Goal: Transaction & Acquisition: Purchase product/service

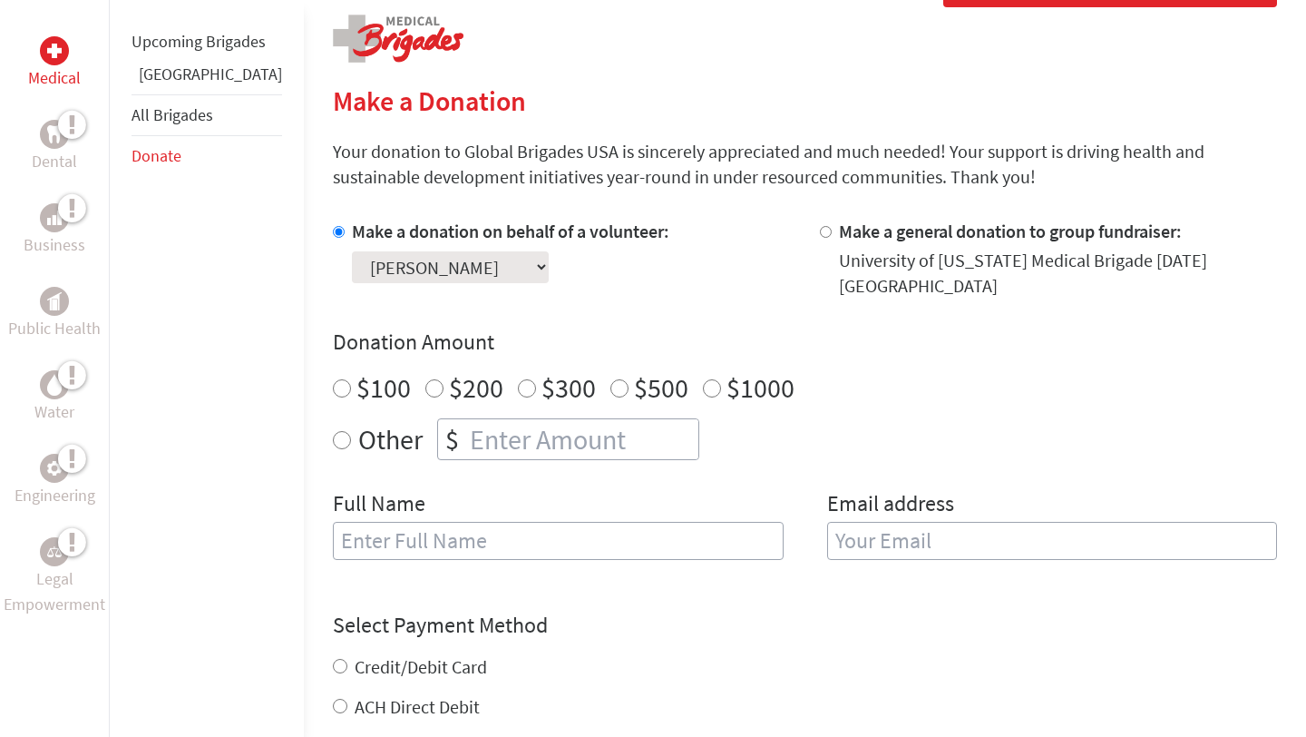
scroll to position [389, 0]
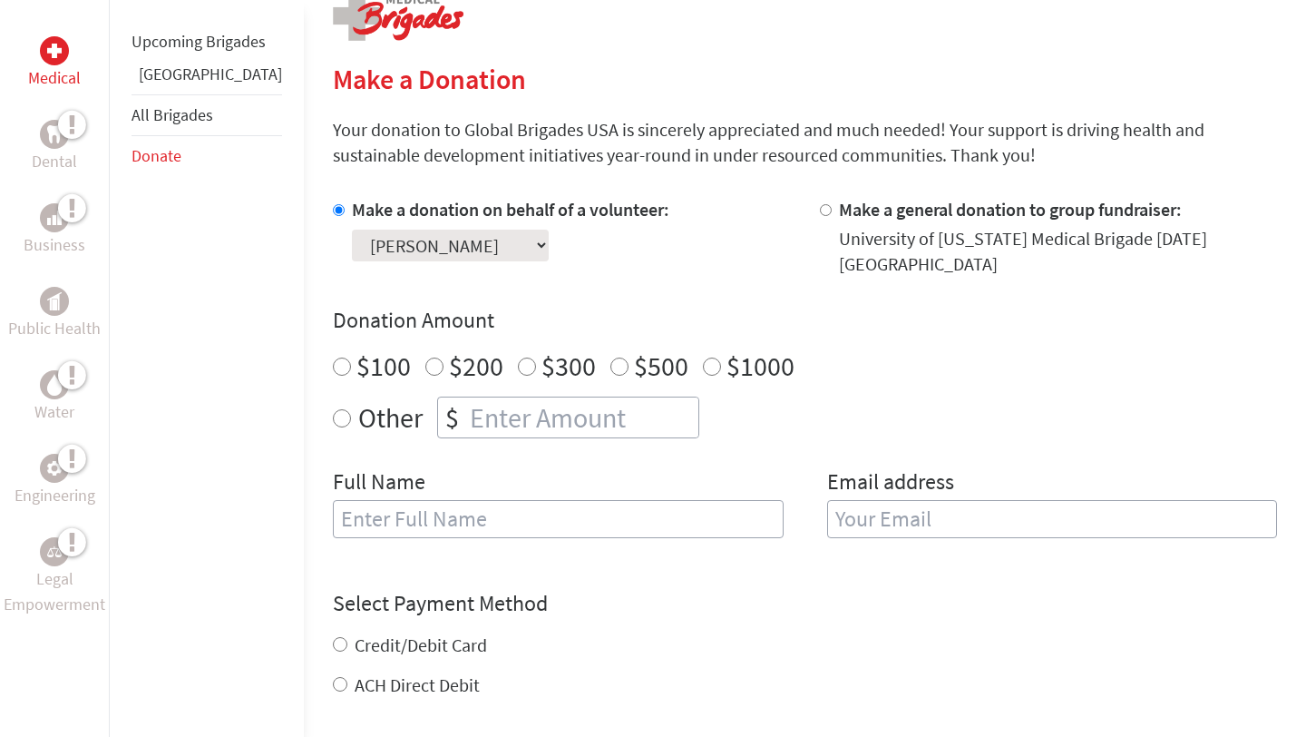
radio input "true"
click at [485, 414] on input "number" at bounding box center [582, 417] width 232 height 40
type input "250"
click at [925, 339] on div "Donation Amount $100 $200 $300 $500 $1000 Other $ 250" at bounding box center [805, 372] width 944 height 132
click at [580, 523] on input "text" at bounding box center [558, 519] width 451 height 38
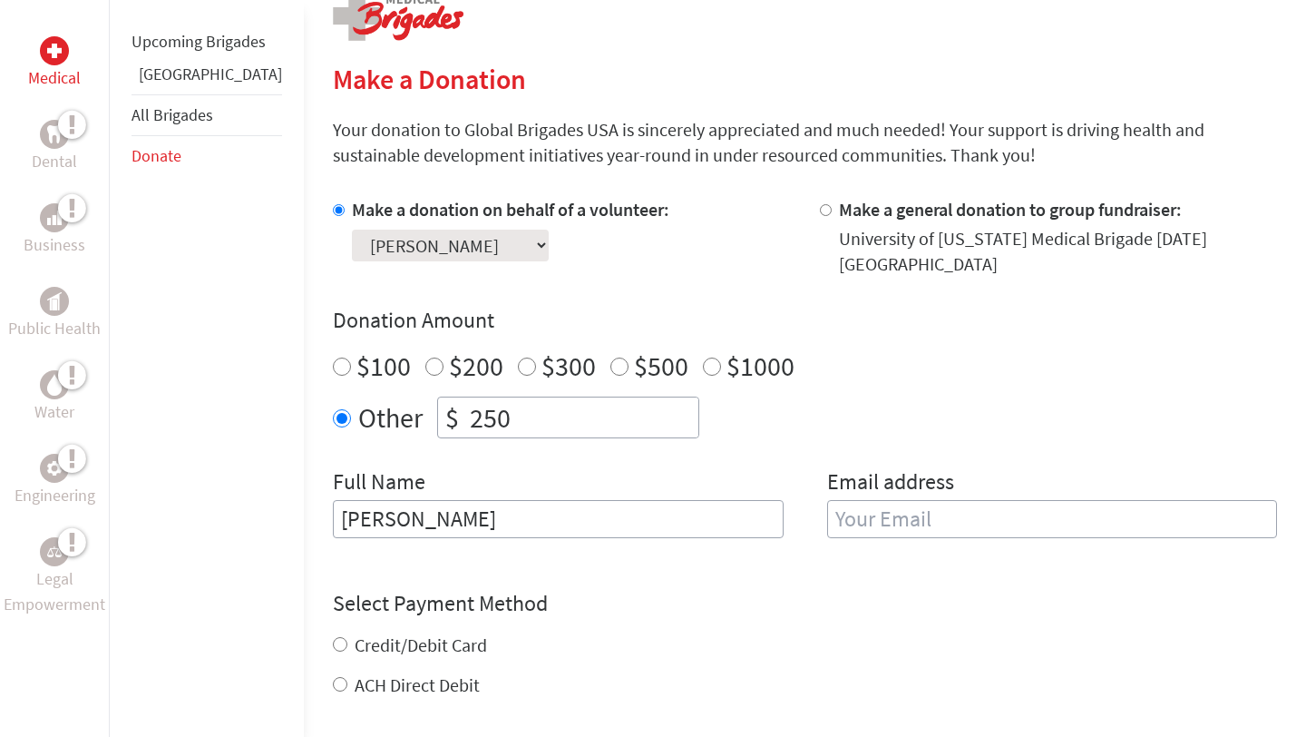
type input "[PERSON_NAME]"
click at [827, 525] on input "email" at bounding box center [1052, 519] width 451 height 38
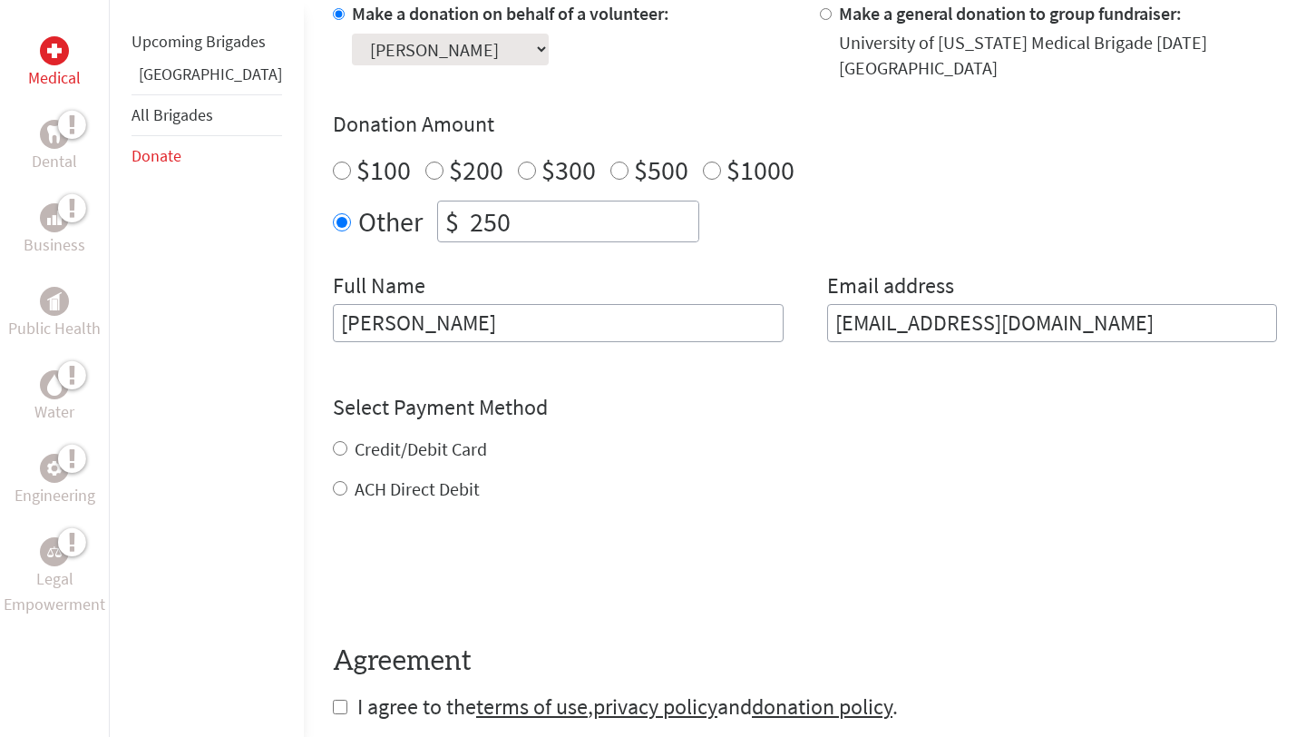
scroll to position [601, 0]
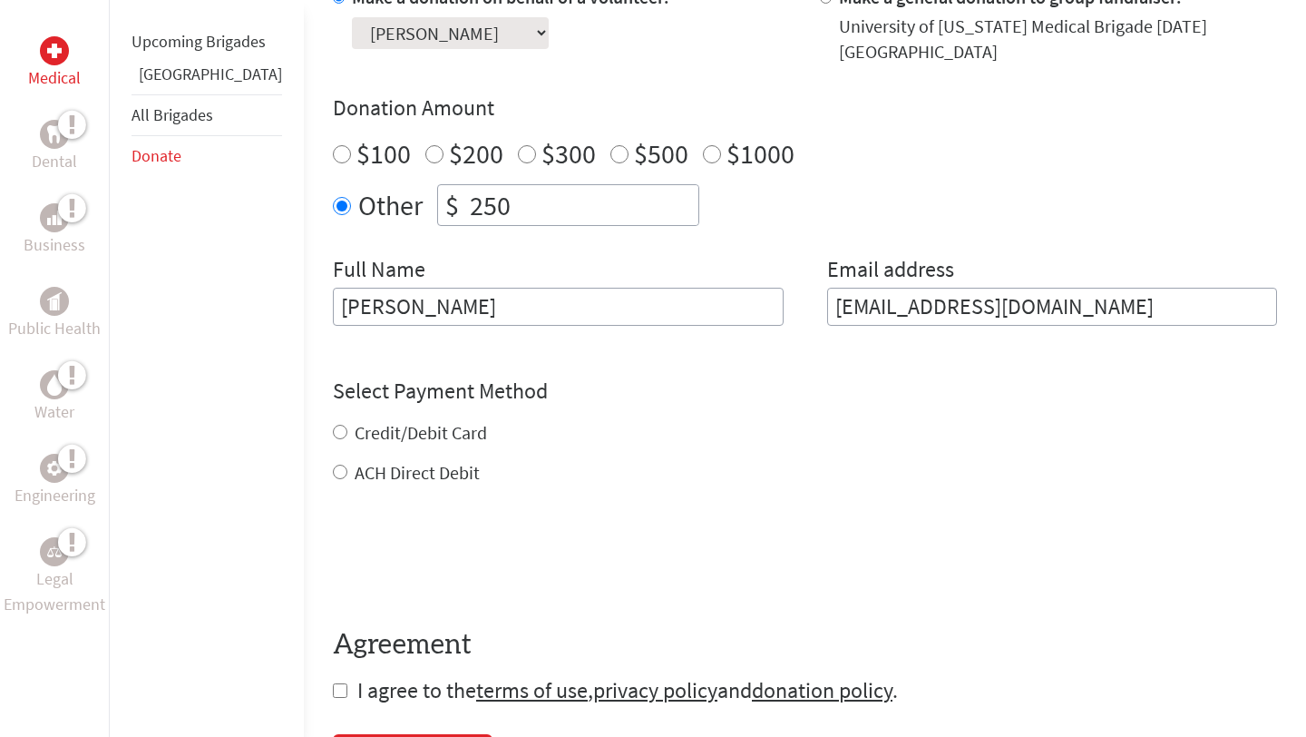
type input "[EMAIL_ADDRESS][DOMAIN_NAME]"
click at [370, 435] on div "Credit/Debit Card ACH Direct Debit" at bounding box center [805, 452] width 944 height 65
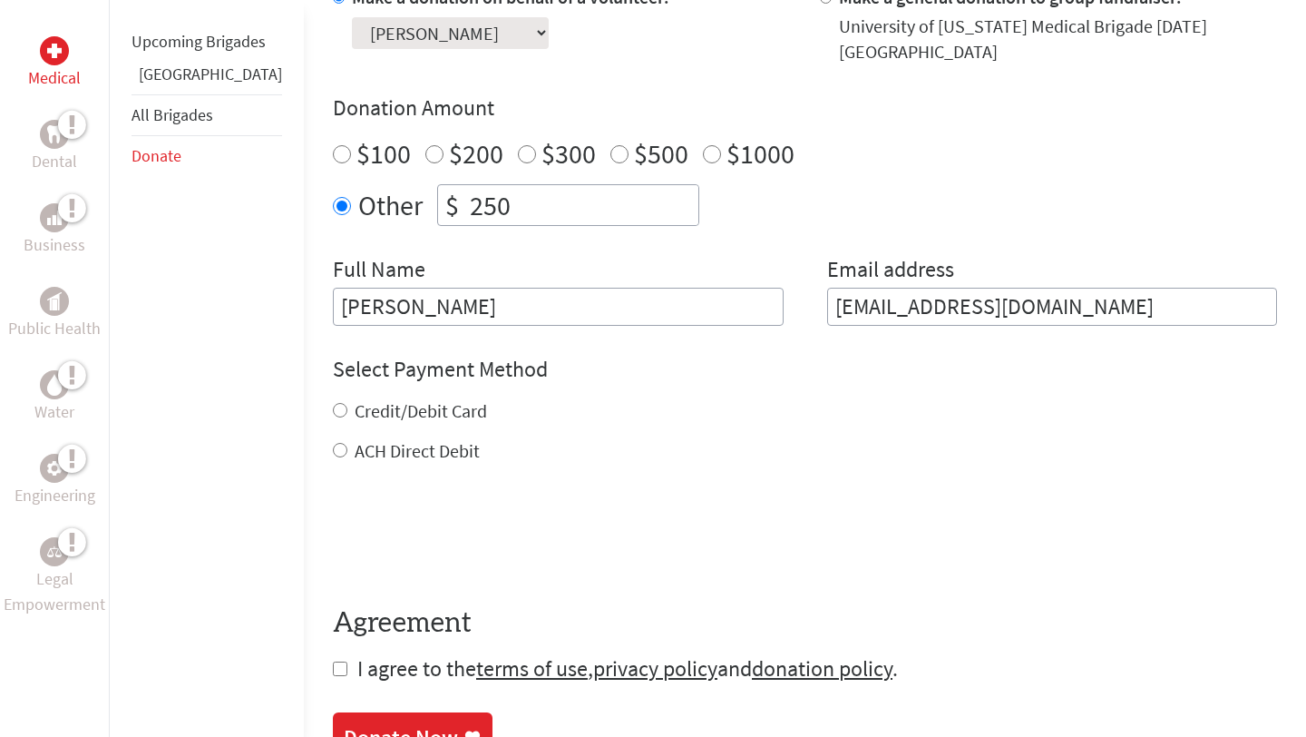
click at [333, 415] on input "Credit/Debit Card" at bounding box center [340, 410] width 15 height 15
radio input "true"
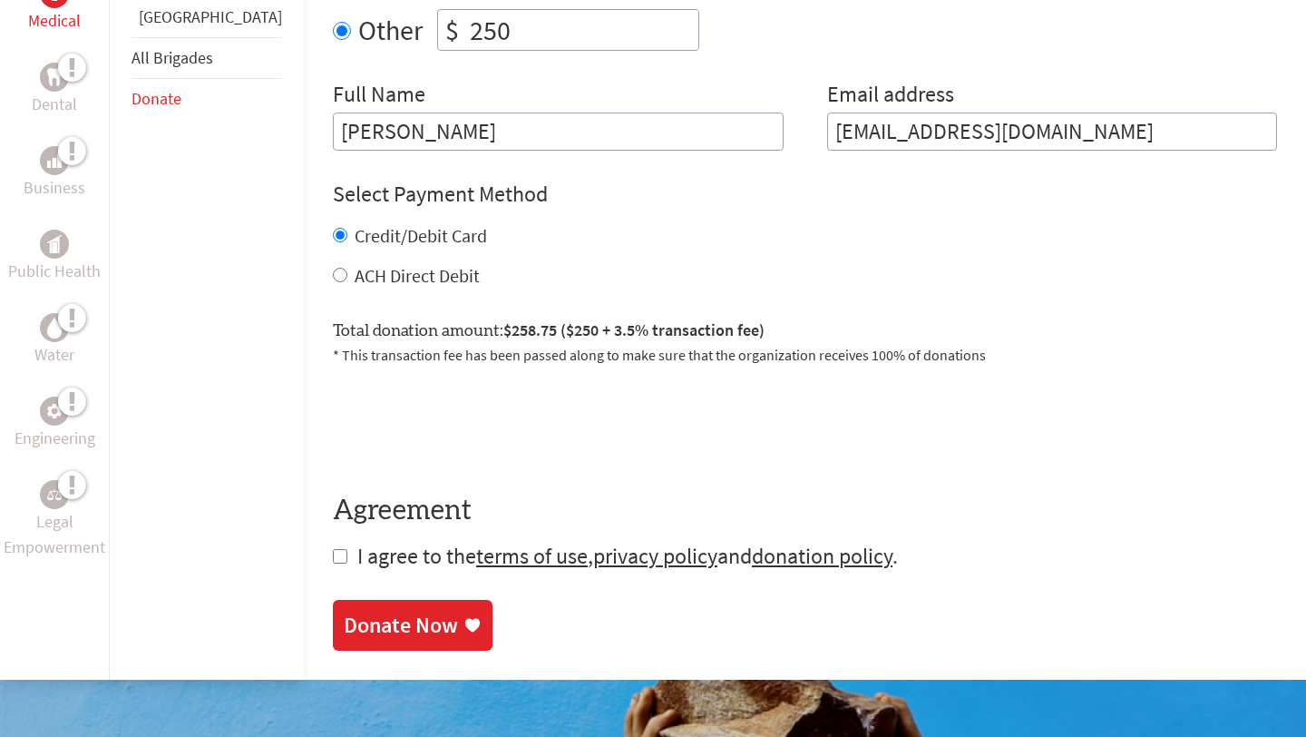
scroll to position [787, 0]
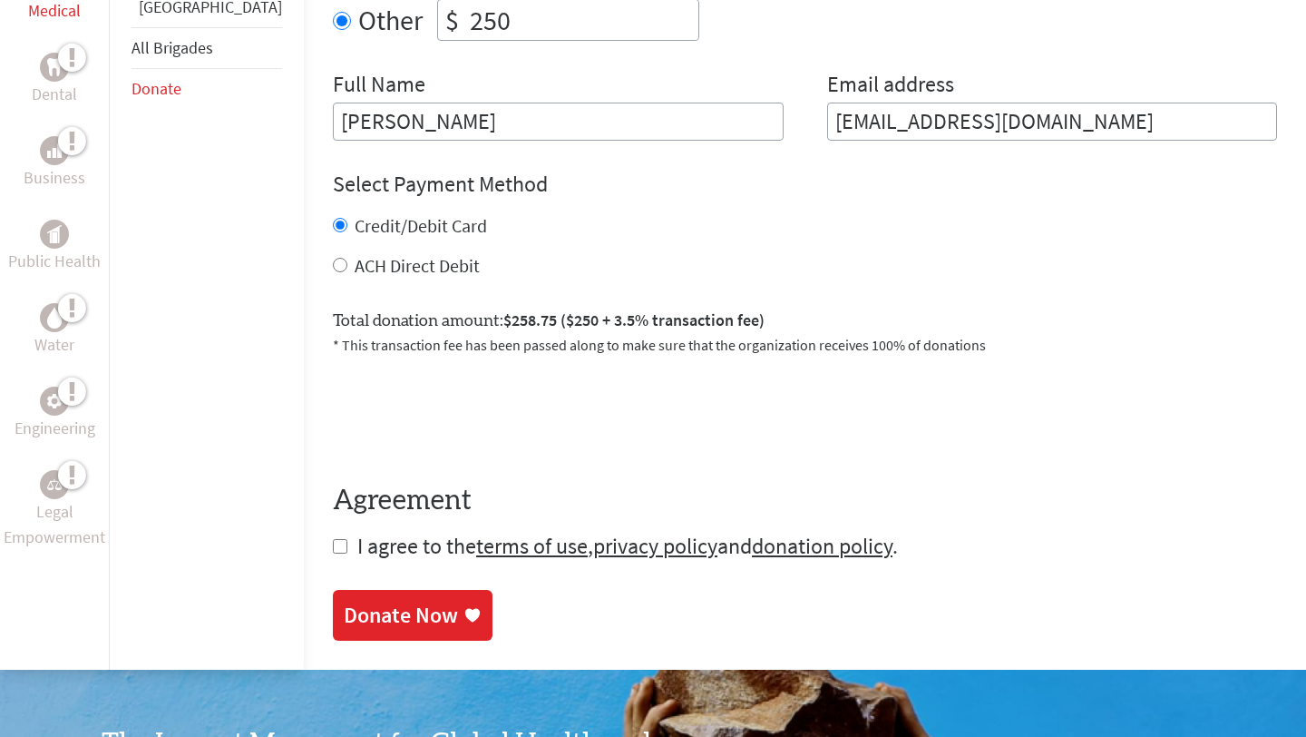
click at [333, 545] on input "checkbox" at bounding box center [340, 546] width 15 height 15
checkbox input "true"
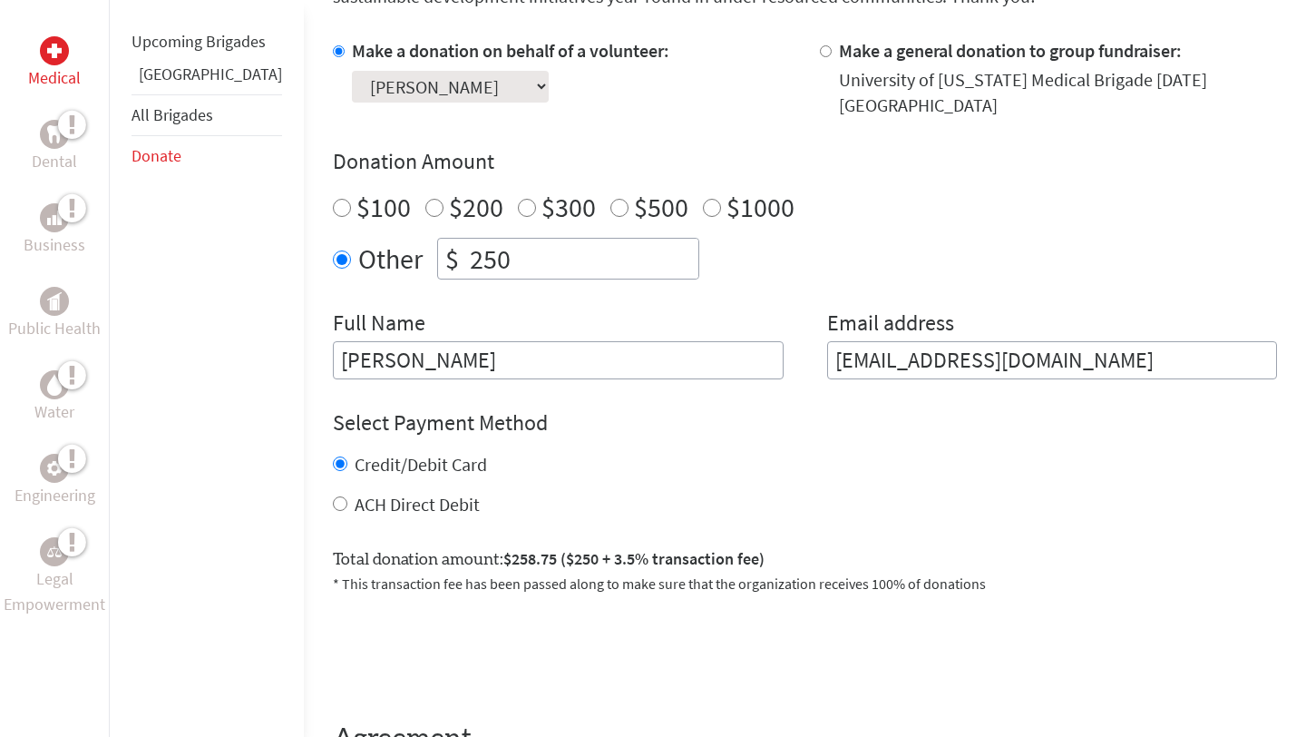
scroll to position [845, 0]
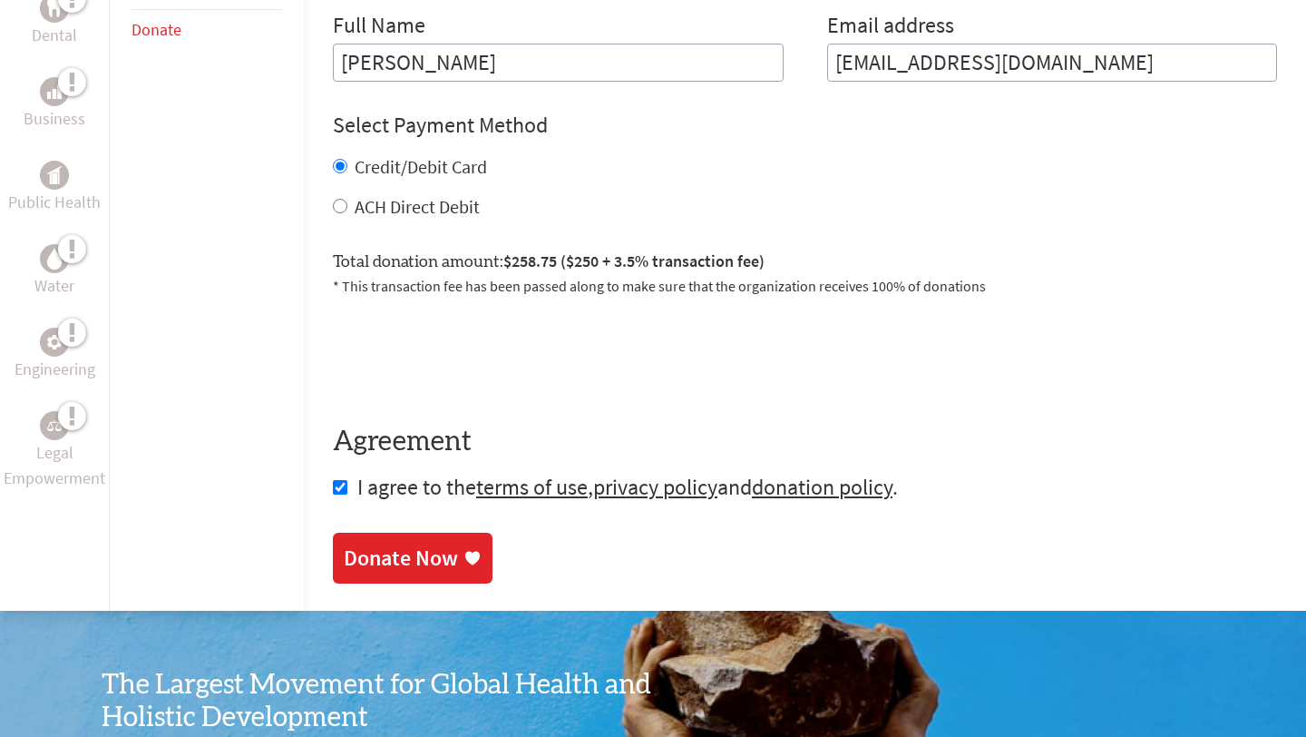
click at [353, 559] on div "Donate Now" at bounding box center [401, 557] width 114 height 29
